Goal: Navigation & Orientation: Find specific page/section

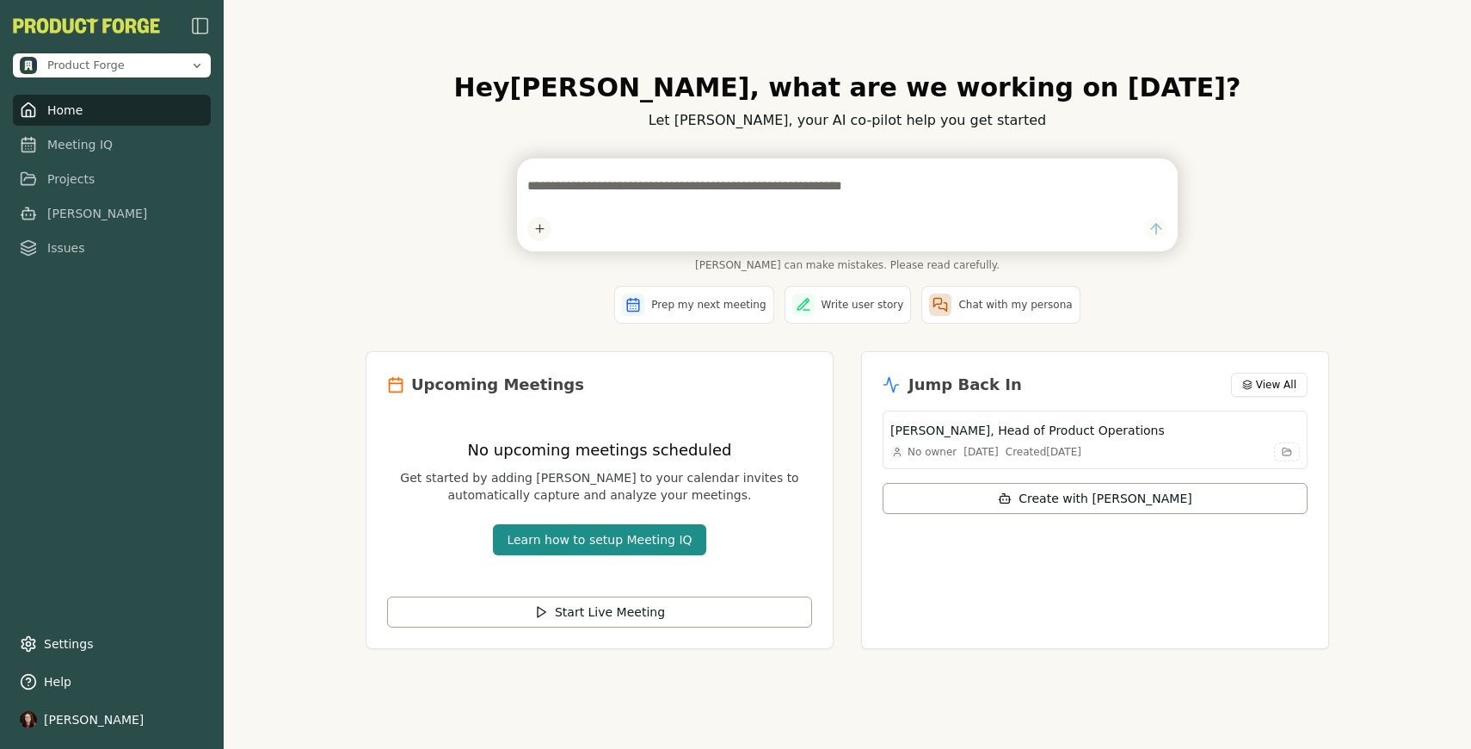
click at [198, 32] on img "button" at bounding box center [200, 25] width 21 height 21
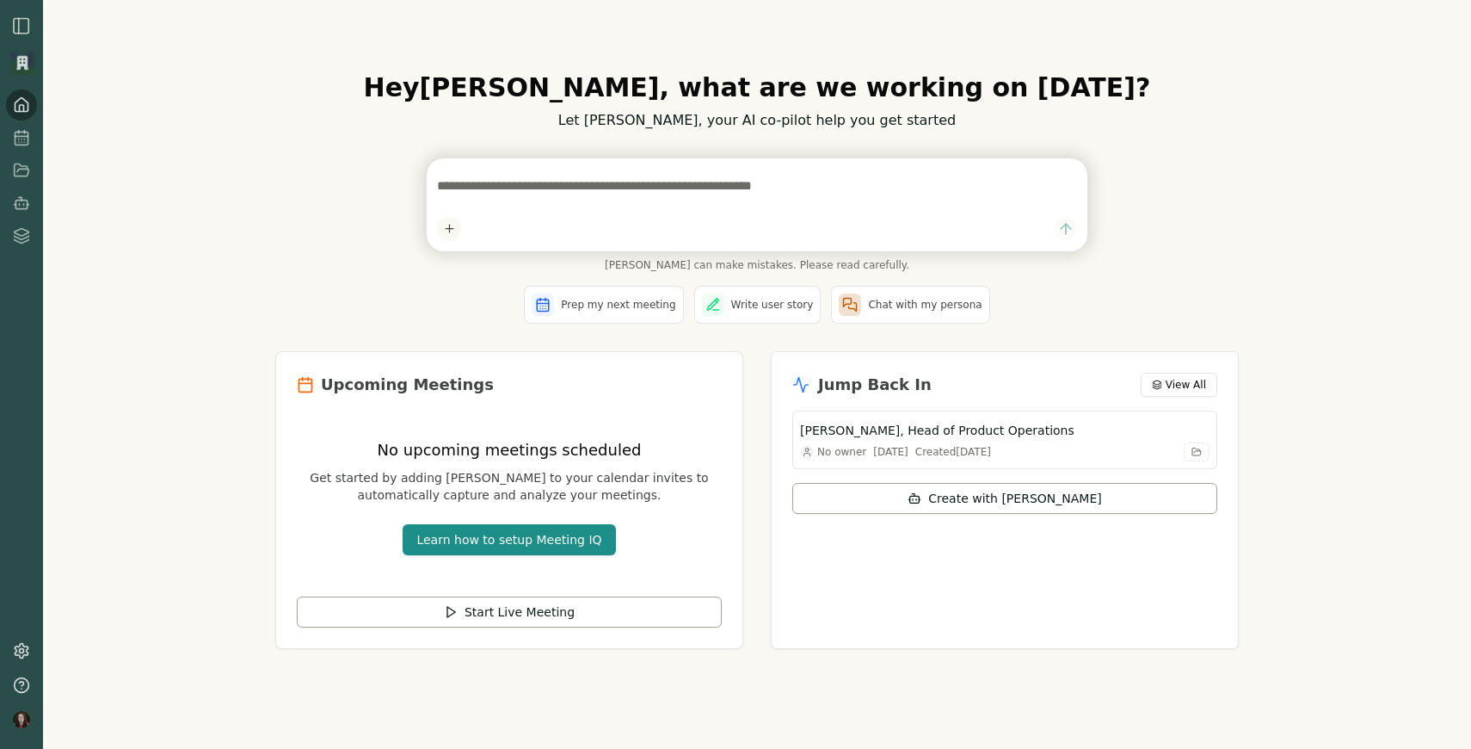
click at [28, 26] on img "button" at bounding box center [21, 25] width 21 height 21
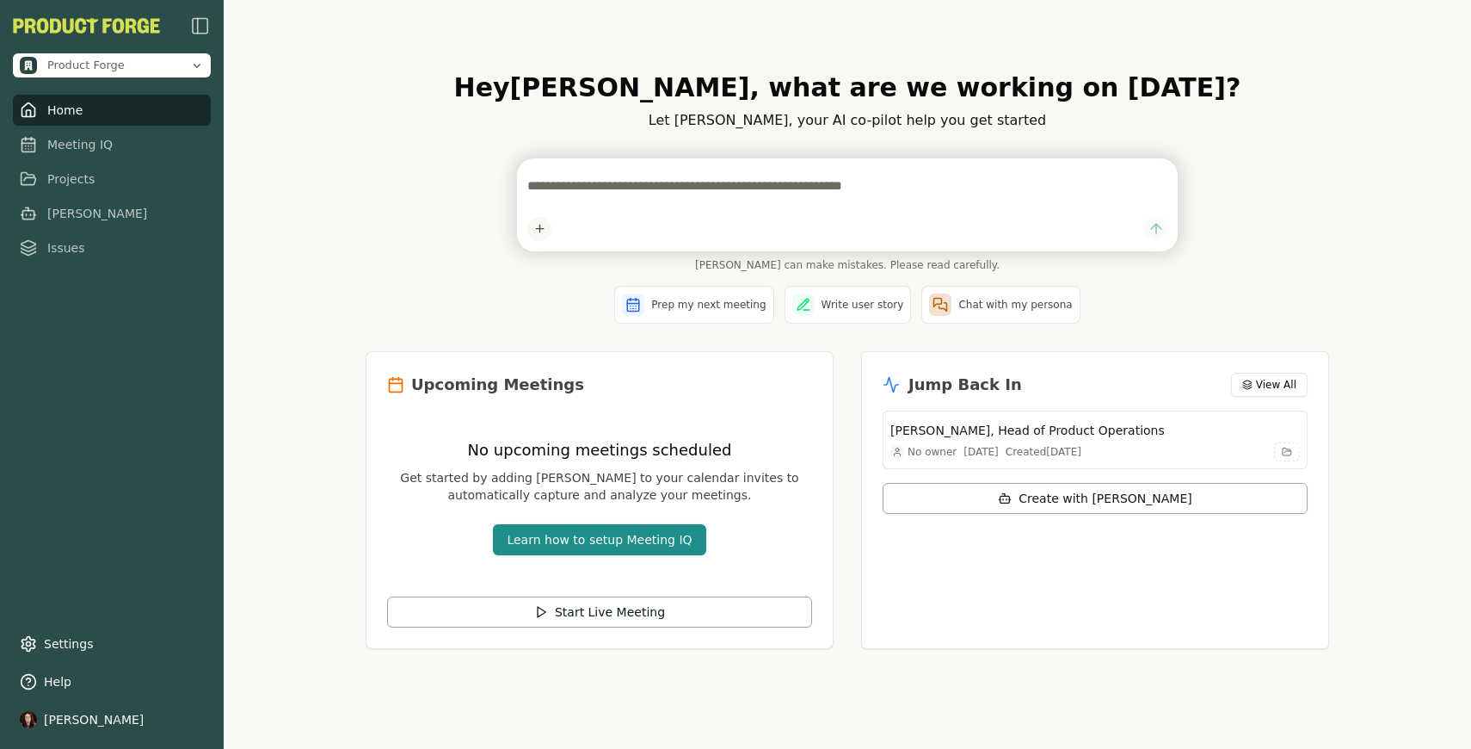
click at [293, 289] on div "Hey [PERSON_NAME] , what are we working on [DATE]? Let [PERSON_NAME], your AI c…" at bounding box center [848, 374] width 1248 height 749
click at [289, 293] on div "Hey [PERSON_NAME] , what are we working on [DATE]? Let [PERSON_NAME], your AI c…" at bounding box center [848, 374] width 1248 height 749
click at [265, 357] on div "Hey [PERSON_NAME] , what are we working on [DATE]? Let [PERSON_NAME], your AI c…" at bounding box center [848, 374] width 1248 height 749
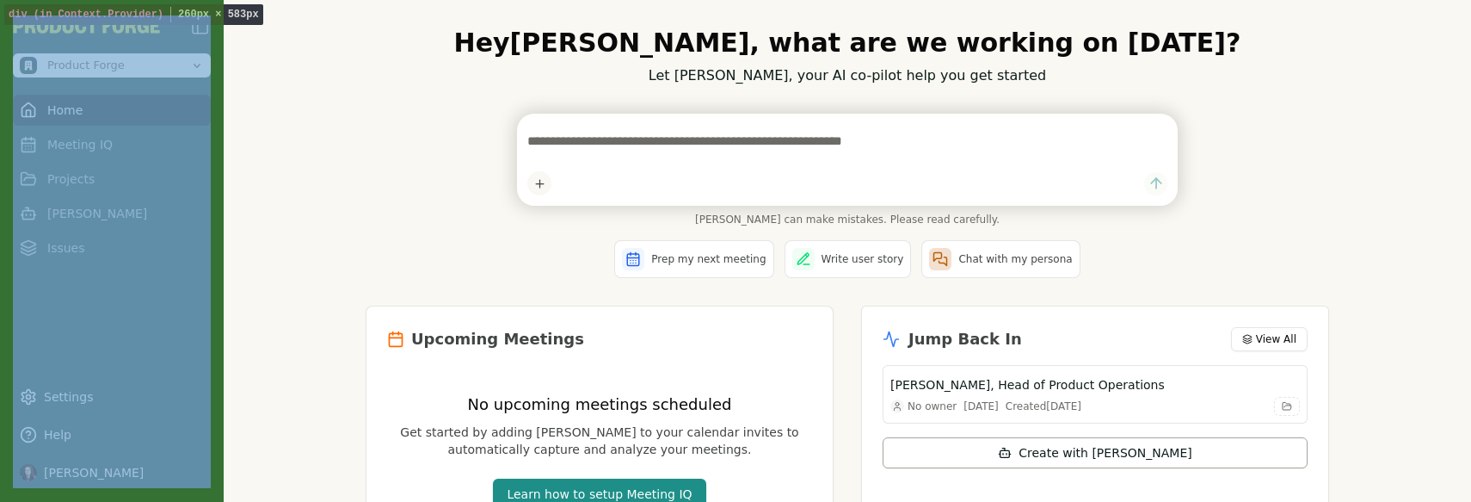
click at [213, 322] on div "Product Forge Home Meeting IQ Projects [PERSON_NAME] Issues Settings Help [PERS…" at bounding box center [112, 251] width 224 height 502
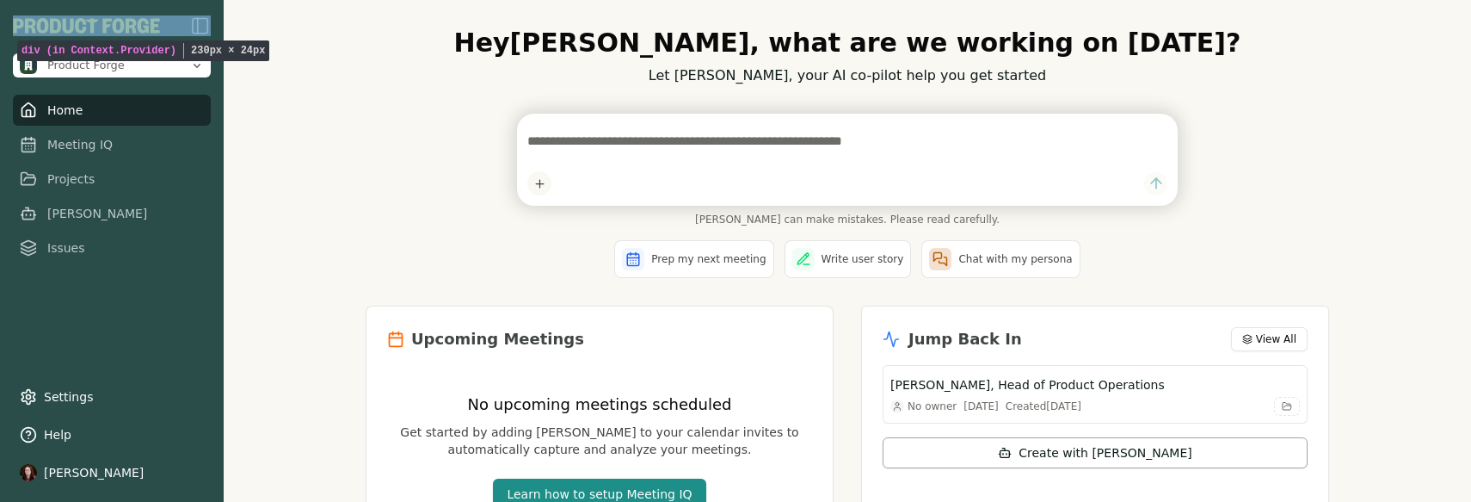
click at [180, 30] on div at bounding box center [112, 25] width 198 height 21
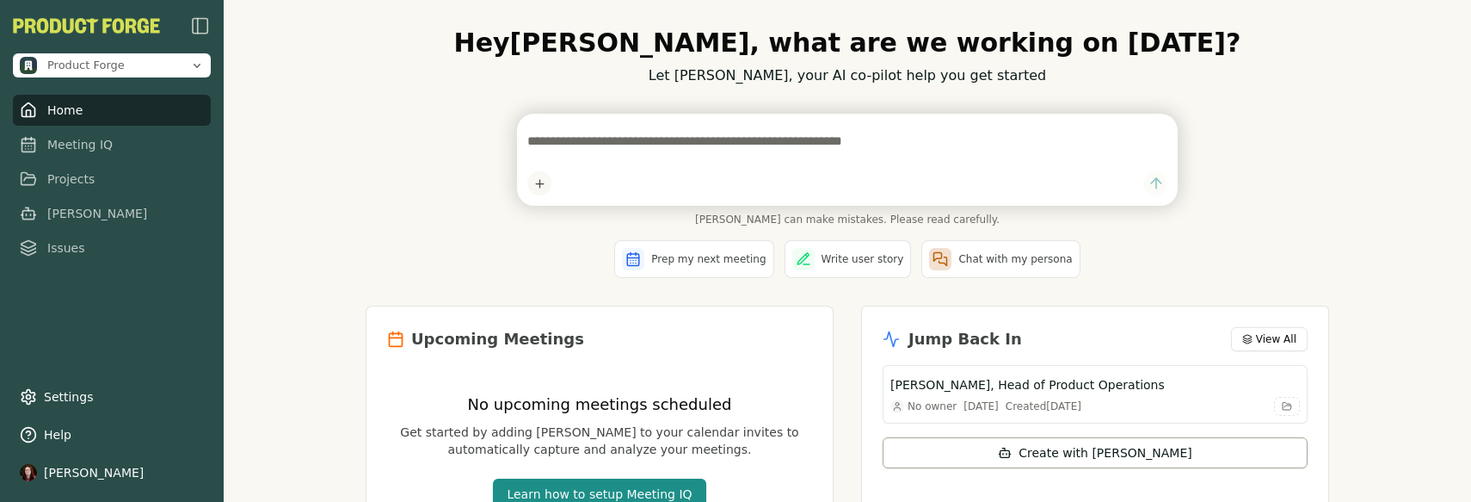
click at [203, 28] on img "button" at bounding box center [200, 25] width 21 height 21
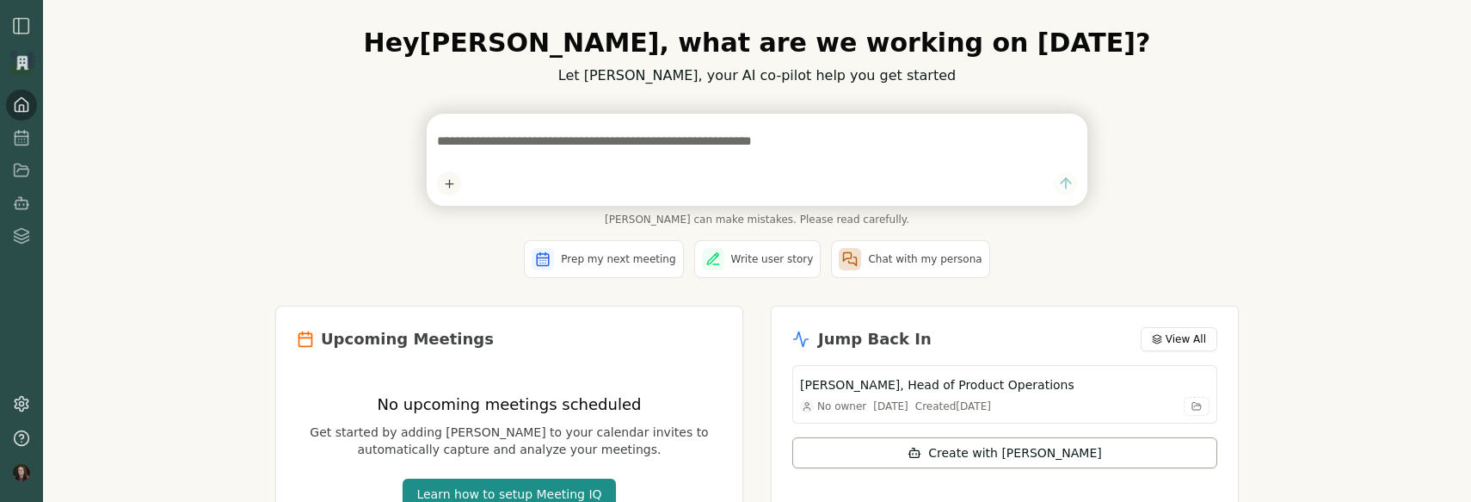
click at [19, 35] on img "button" at bounding box center [21, 25] width 21 height 21
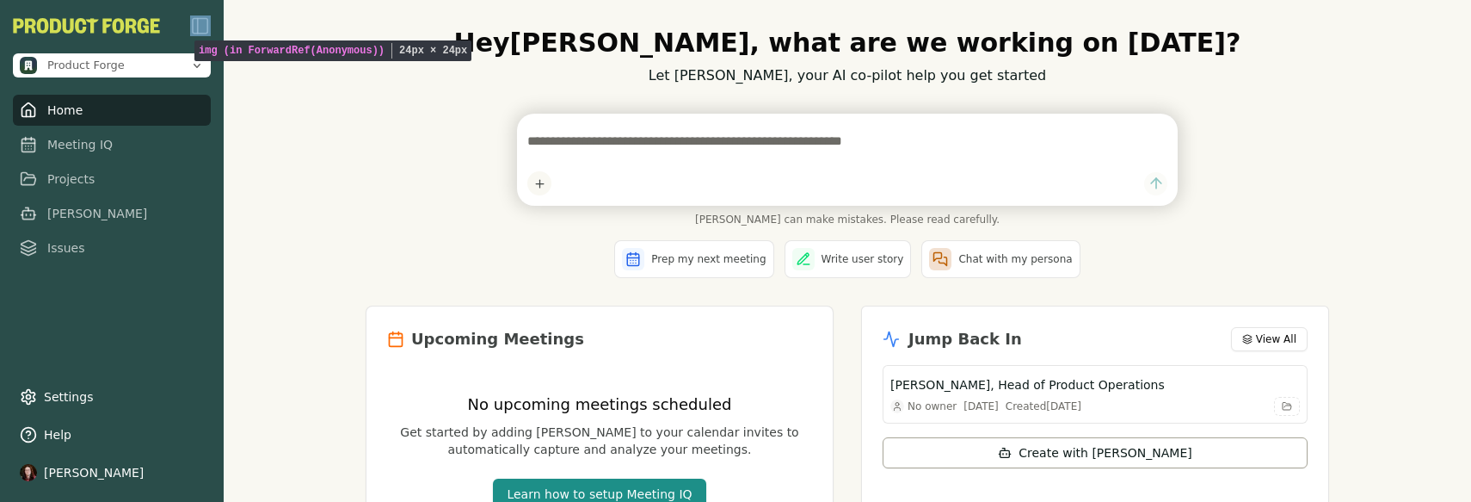
click at [202, 20] on img "button" at bounding box center [200, 25] width 21 height 21
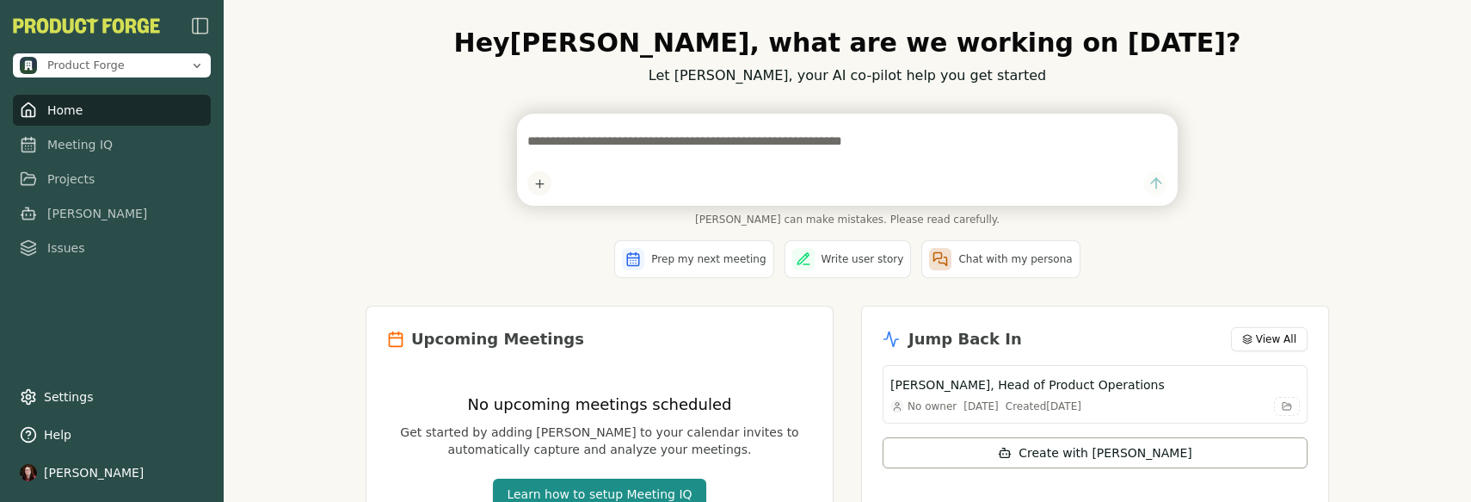
click at [520, 263] on div "Prep my next meeting Write user story Chat with my persona" at bounding box center [848, 259] width 964 height 38
